Goal: Transaction & Acquisition: Subscribe to service/newsletter

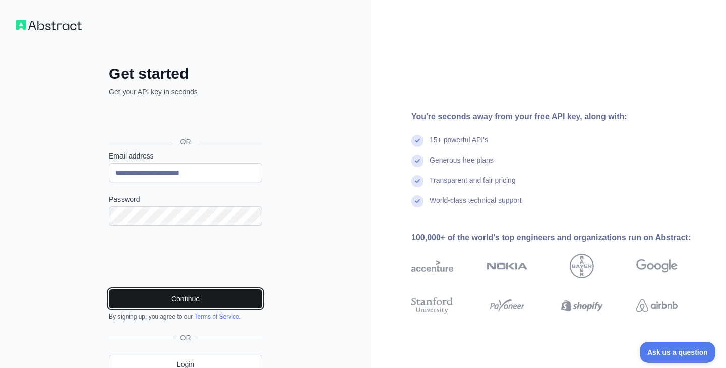
click at [170, 302] on button "Continue" at bounding box center [185, 298] width 153 height 19
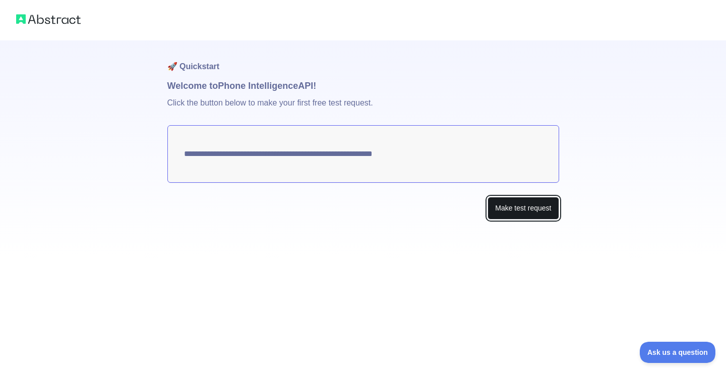
click at [503, 209] on button "Make test request" at bounding box center [523, 208] width 71 height 23
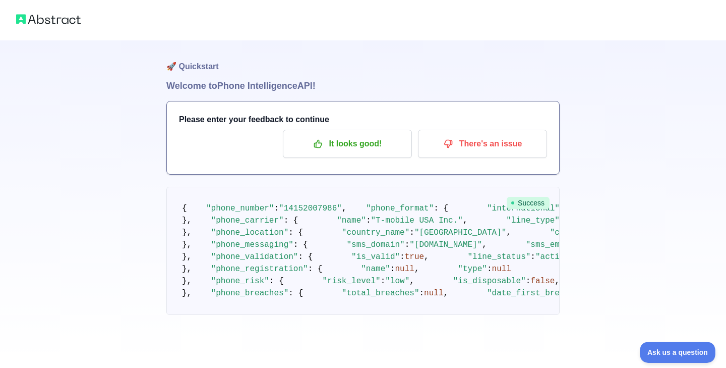
click at [582, 186] on div "🚀 Quickstart Welcome to Phone Intelligence API! Please enter your feedback to c…" at bounding box center [363, 177] width 726 height 355
click at [66, 18] on img at bounding box center [48, 19] width 65 height 14
